Goal: Communication & Community: Answer question/provide support

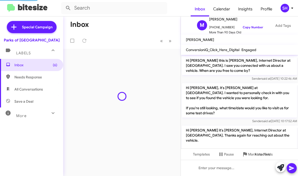
scroll to position [212, 0]
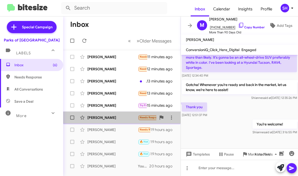
click at [129, 117] on div "[PERSON_NAME]" at bounding box center [112, 117] width 50 height 5
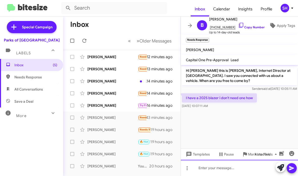
click at [203, 171] on div at bounding box center [239, 167] width 117 height 16
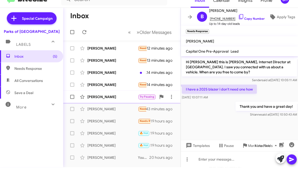
click at [127, 103] on div "[PERSON_NAME]" at bounding box center [112, 105] width 50 height 5
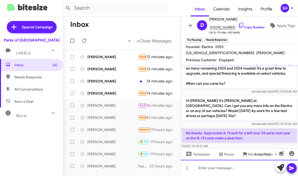
click at [225, 166] on div at bounding box center [239, 167] width 117 height 16
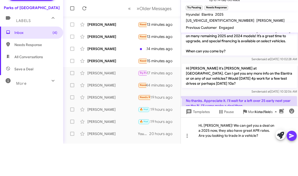
click at [294, 165] on icon at bounding box center [291, 168] width 6 height 6
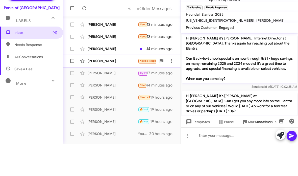
click at [132, 91] on div "[PERSON_NAME]" at bounding box center [112, 93] width 50 height 5
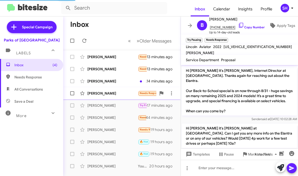
scroll to position [7, 0]
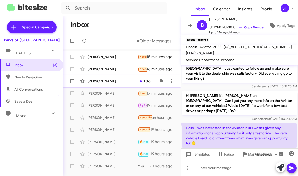
click at [127, 82] on div "[PERSON_NAME]" at bounding box center [112, 80] width 50 height 5
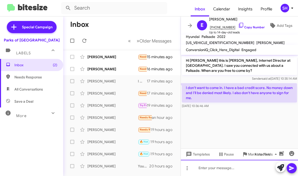
click at [205, 166] on div at bounding box center [239, 167] width 117 height 16
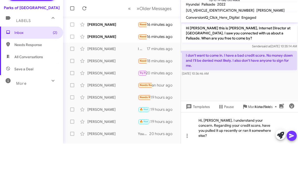
click at [290, 165] on icon at bounding box center [291, 168] width 6 height 6
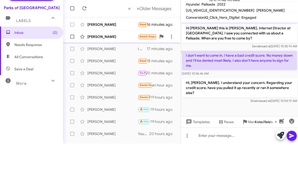
click at [115, 64] on div "Kris Macdonald Needs Response Try Pausing I am checking with my bank on financi…" at bounding box center [121, 69] width 109 height 10
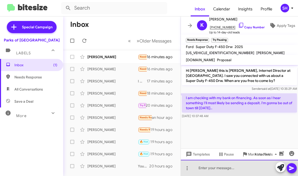
click at [229, 167] on div at bounding box center [239, 167] width 117 height 16
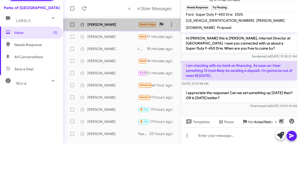
click at [131, 54] on div "[PERSON_NAME]" at bounding box center [112, 56] width 50 height 5
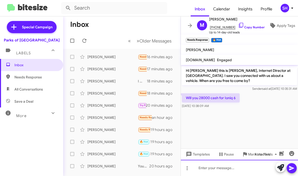
click at [209, 170] on div at bounding box center [239, 167] width 117 height 16
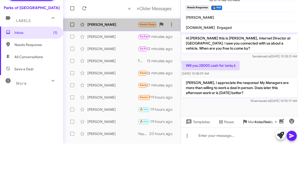
click at [122, 54] on div "[PERSON_NAME]" at bounding box center [112, 56] width 50 height 5
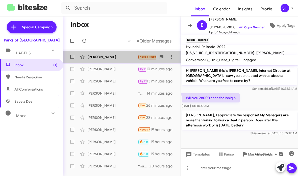
click at [114, 58] on div "[PERSON_NAME]" at bounding box center [112, 56] width 50 height 5
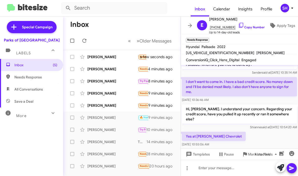
scroll to position [16, 0]
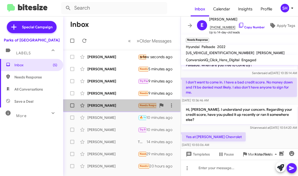
click at [118, 103] on div "[PERSON_NAME]" at bounding box center [112, 105] width 50 height 5
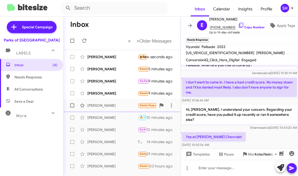
click at [117, 104] on div "[PERSON_NAME]" at bounding box center [112, 105] width 50 height 5
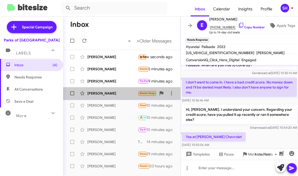
click at [119, 94] on div "Aaron Likas" at bounding box center [112, 93] width 50 height 5
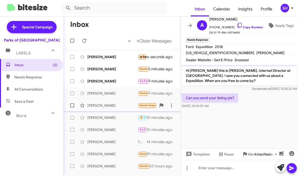
click at [114, 101] on div "Ellisa Benton Needs Response Yes at Davis Chevrolet 10 minutes ago" at bounding box center [121, 105] width 109 height 10
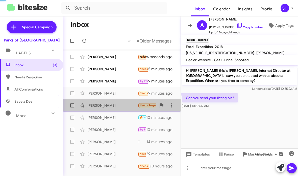
scroll to position [16, 0]
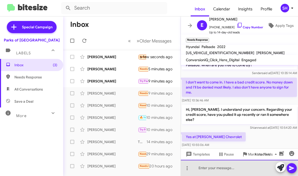
click at [204, 171] on div at bounding box center [239, 167] width 117 height 16
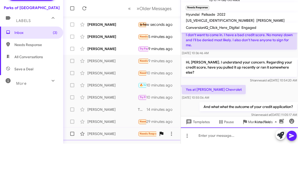
scroll to position [34, 0]
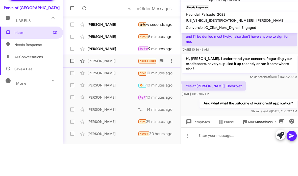
click at [130, 88] on div "Aaron Likas Needs Response Can you send your listing pls? 9 minutes ago" at bounding box center [121, 93] width 109 height 10
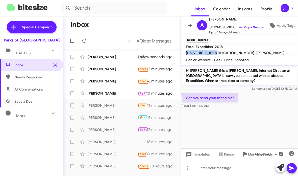
drag, startPoint x: 259, startPoint y: 49, endPoint x: 223, endPoint y: 53, distance: 35.7
click at [223, 53] on mat-toolbar "Ford Expedition 2018 1FMJU1HT5JEA40376 MIKE LOSINSKI" at bounding box center [239, 50] width 117 height 10
click at [261, 50] on div "MIKE LOSINSKI" at bounding box center [270, 53] width 30 height 6
drag, startPoint x: 259, startPoint y: 50, endPoint x: 225, endPoint y: 47, distance: 34.9
click at [225, 50] on div "1FMJU1HT5JEA40376" at bounding box center [220, 53] width 70 height 6
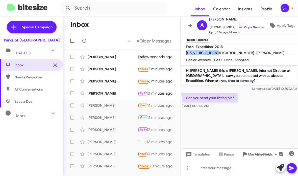
copy span "1FMJU1HT5JEA40376"
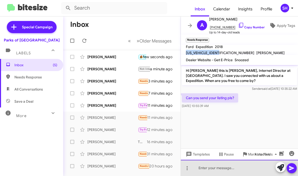
click at [205, 164] on div at bounding box center [239, 167] width 117 height 16
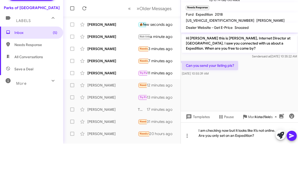
click at [290, 166] on icon at bounding box center [291, 168] width 5 height 4
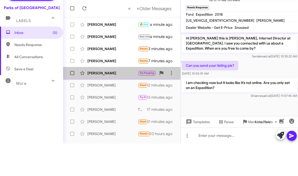
click at [123, 100] on div "Dean Perkowski Jr Try Pausing Needs Response That's okay. I am not putting mone…" at bounding box center [121, 105] width 109 height 10
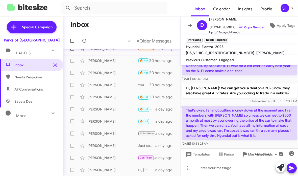
scroll to position [117, 0]
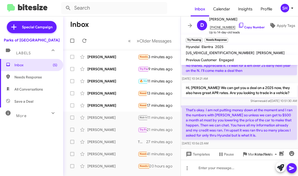
scroll to position [95, 0]
click at [210, 167] on div at bounding box center [239, 167] width 117 height 16
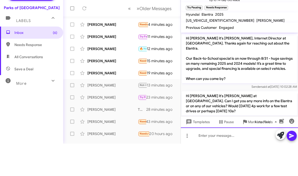
scroll to position [142, 0]
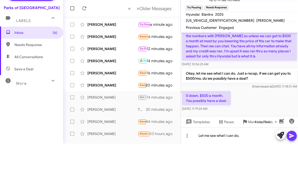
click at [290, 165] on icon at bounding box center [291, 168] width 6 height 6
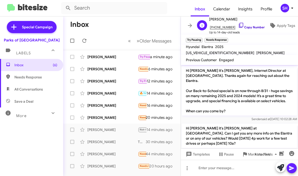
click at [238, 25] on icon at bounding box center [241, 25] width 6 height 6
click at [124, 115] on div "Lawrence Morrison Ii" at bounding box center [112, 117] width 50 height 5
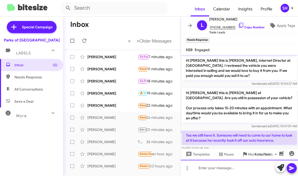
click at [218, 169] on div at bounding box center [239, 167] width 117 height 16
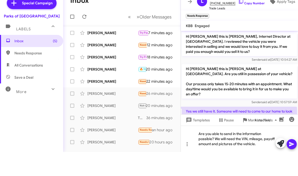
click at [290, 165] on icon at bounding box center [291, 168] width 6 height 6
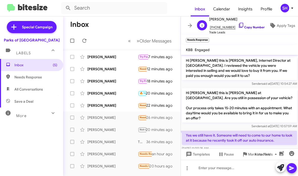
click at [238, 23] on icon at bounding box center [241, 25] width 6 height 6
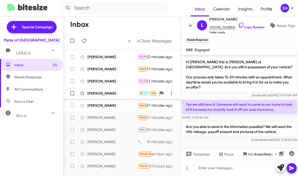
scroll to position [31, 0]
click at [119, 112] on span "Lawrence Morrison Ii Needs Response Yes we still have it. Someone will need to …" at bounding box center [121, 117] width 117 height 12
click at [121, 107] on div "[PERSON_NAME]" at bounding box center [112, 105] width 50 height 5
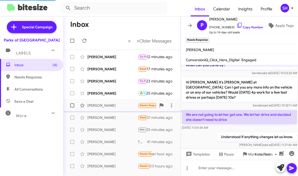
scroll to position [36, 0]
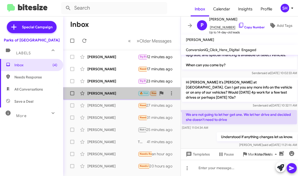
click at [122, 95] on div "[PERSON_NAME]" at bounding box center [112, 93] width 50 height 5
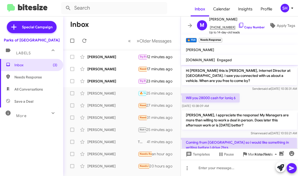
scroll to position [16, 0]
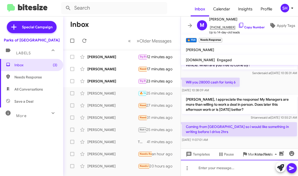
click at [210, 169] on div at bounding box center [239, 167] width 117 height 16
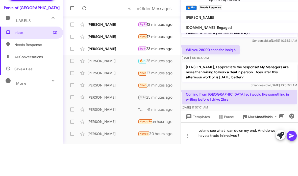
click at [289, 165] on icon at bounding box center [291, 168] width 6 height 6
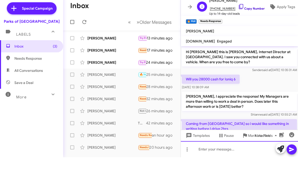
scroll to position [0, 0]
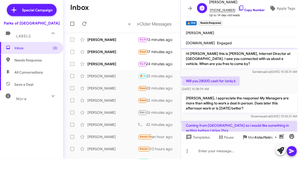
click at [238, 22] on icon at bounding box center [241, 25] width 6 height 6
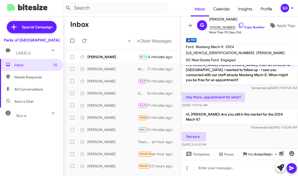
scroll to position [6, 0]
click at [132, 53] on div "Mark Eugene Southall 🔥 Hot Not-Interested Needs Response Out the door 4 minutes…" at bounding box center [121, 57] width 109 height 10
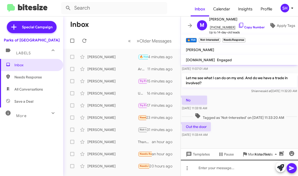
scroll to position [87, 0]
click at [203, 172] on div at bounding box center [239, 167] width 117 height 16
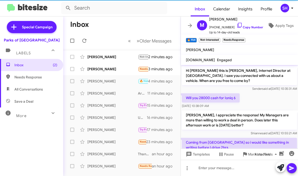
scroll to position [77, 0]
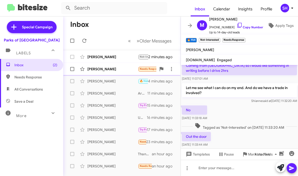
click at [121, 68] on div "[PERSON_NAME]" at bounding box center [112, 68] width 50 height 5
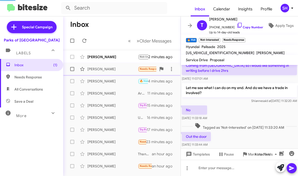
scroll to position [31, 0]
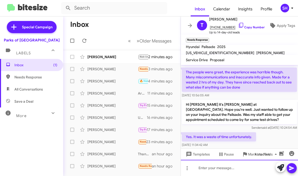
click at [205, 169] on div at bounding box center [239, 167] width 117 height 16
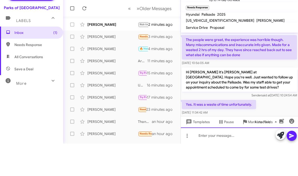
scroll to position [0, 0]
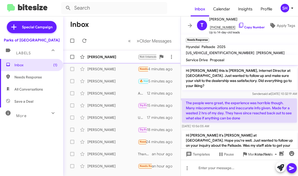
click at [122, 53] on div "Ellisa Benton Not-Interested Needs Response Appointment Set I don't want to kee…" at bounding box center [121, 57] width 109 height 10
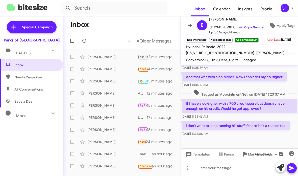
scroll to position [153, 0]
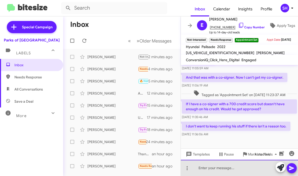
click at [213, 166] on div at bounding box center [239, 167] width 117 height 16
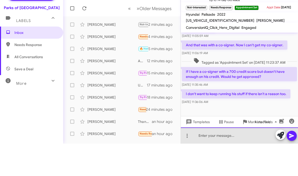
click at [225, 159] on div at bounding box center [239, 167] width 117 height 16
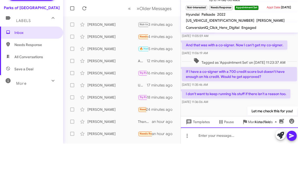
scroll to position [0, 0]
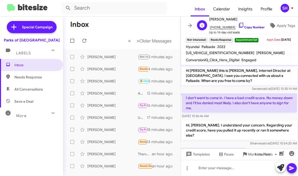
click at [238, 25] on icon at bounding box center [241, 25] width 6 height 6
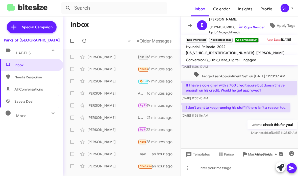
scroll to position [171, 0]
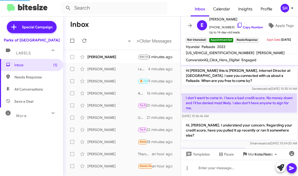
scroll to position [198, 0]
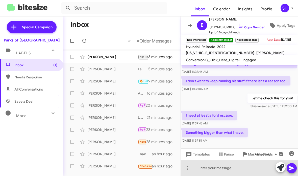
click at [215, 162] on div at bounding box center [239, 167] width 117 height 16
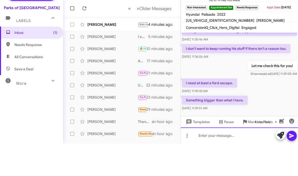
scroll to position [0, 0]
